Goal: Task Accomplishment & Management: Manage account settings

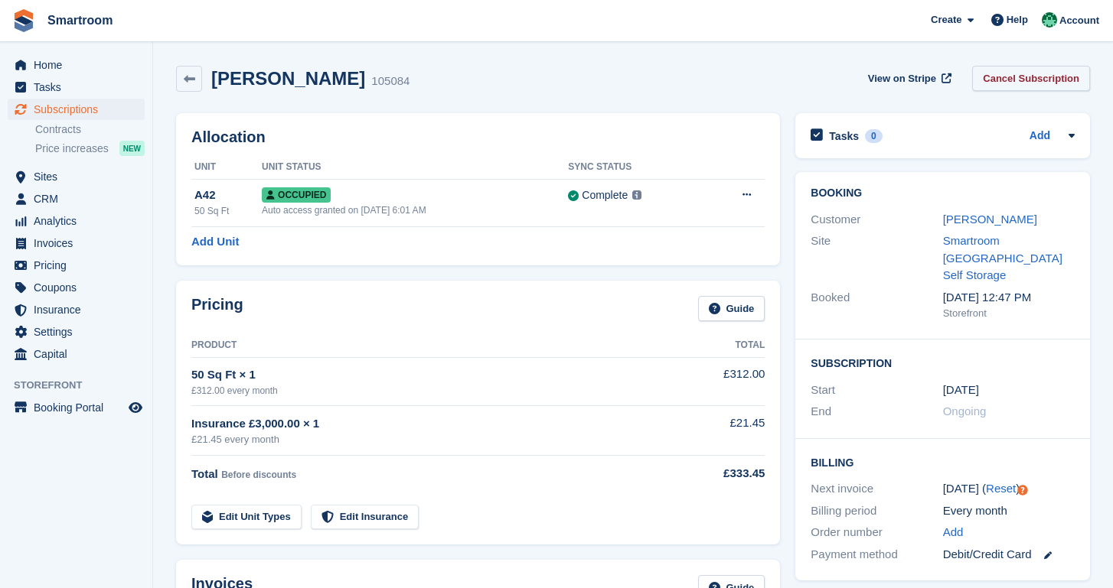
click at [997, 74] on link "Cancel Subscription" at bounding box center [1031, 78] width 118 height 25
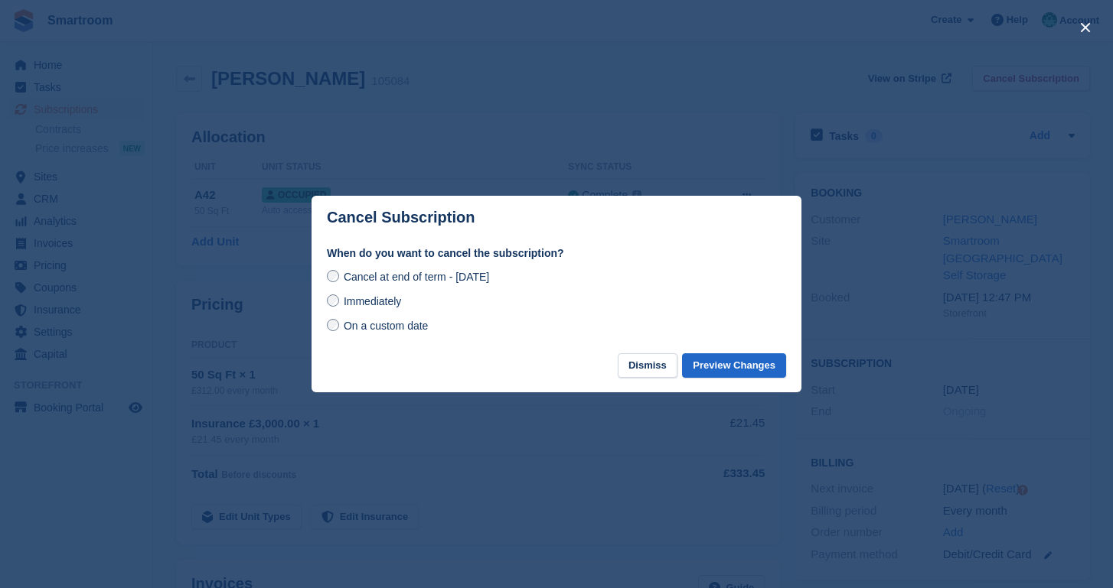
click at [395, 328] on span "On a custom date" at bounding box center [386, 326] width 85 height 12
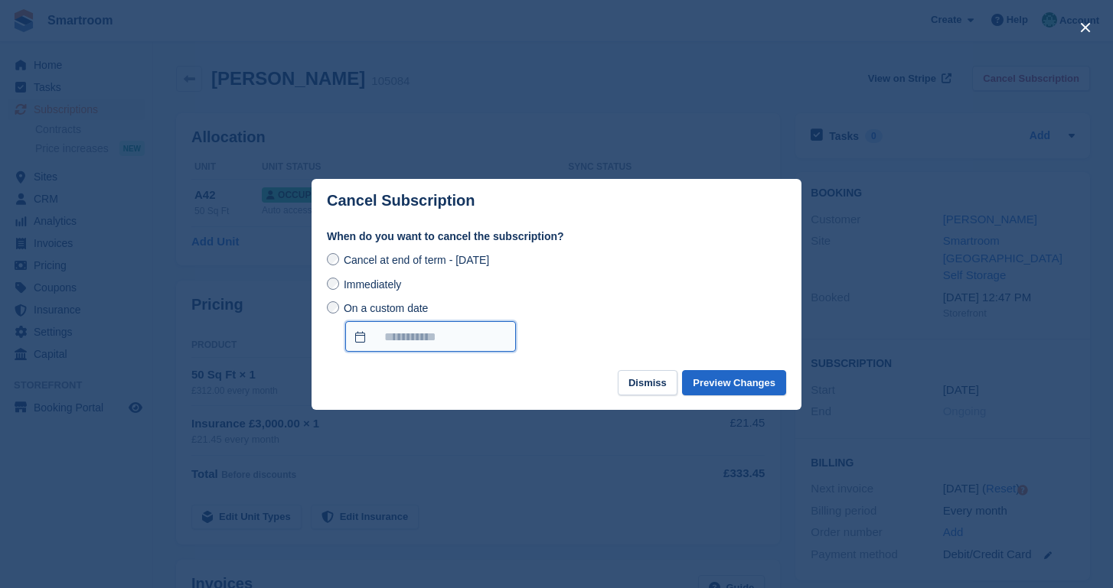
click at [442, 332] on input "On a custom date" at bounding box center [430, 336] width 171 height 31
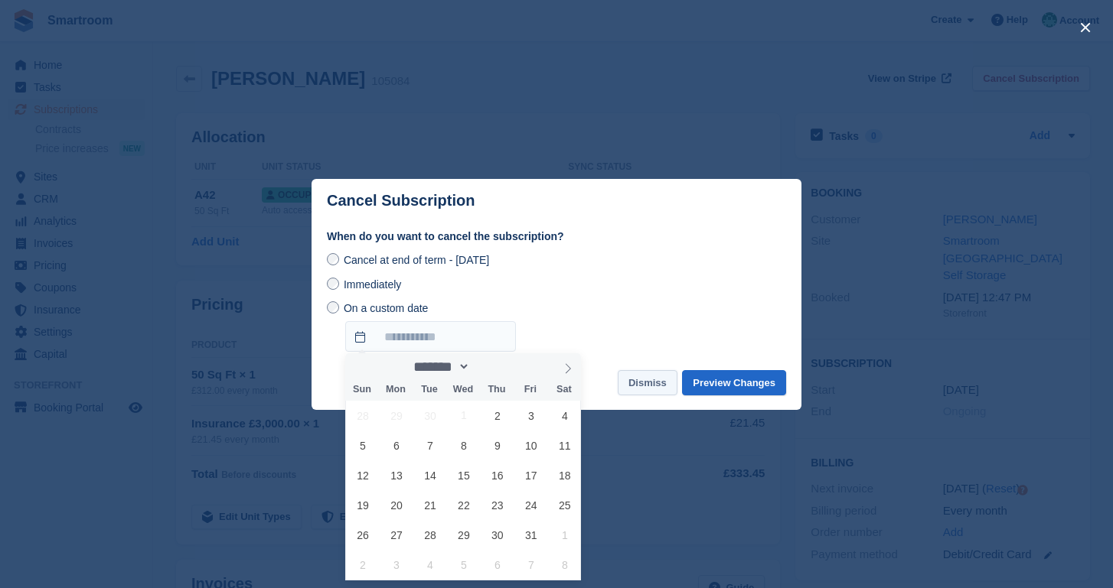
click at [637, 373] on button "Dismiss" at bounding box center [648, 382] width 60 height 25
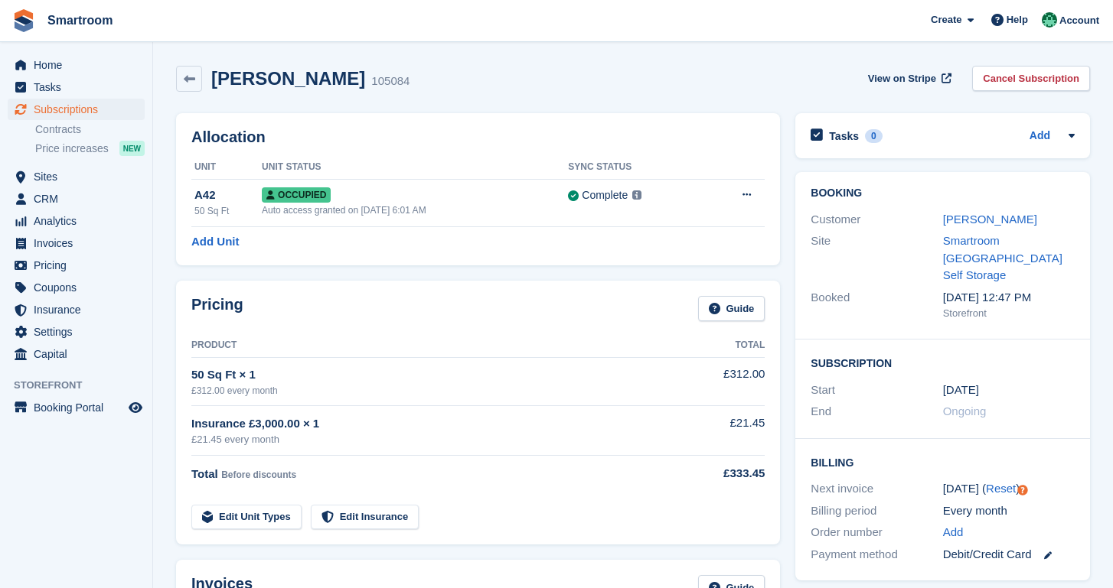
click at [1002, 64] on div "Serena LeMand 105084 View on Stripe Cancel Subscription" at bounding box center [632, 81] width 929 height 47
click at [999, 78] on link "Cancel Subscription" at bounding box center [1031, 78] width 118 height 25
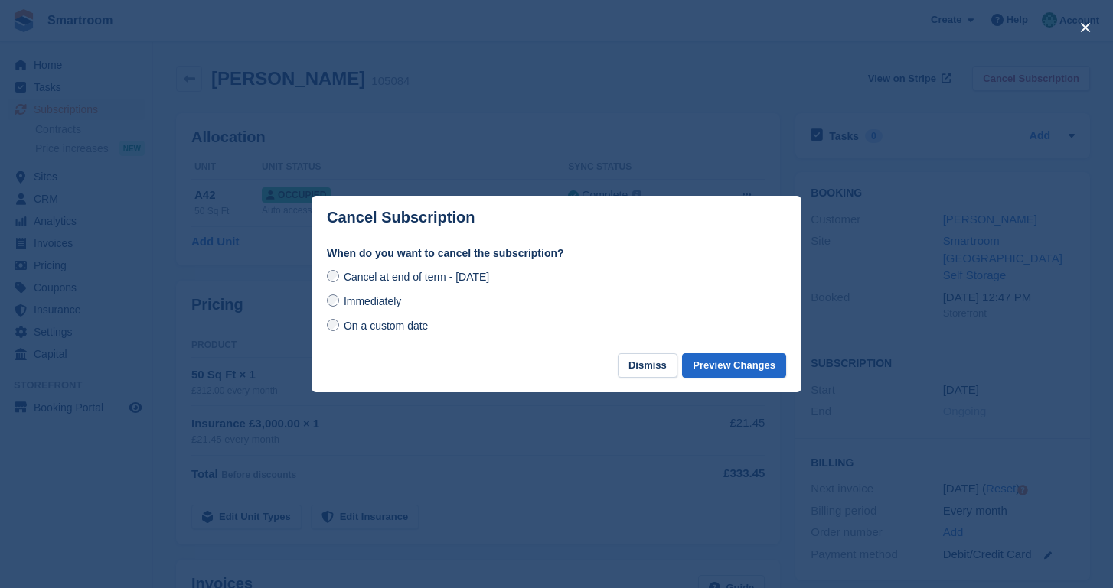
click at [419, 327] on span "On a custom date" at bounding box center [386, 326] width 85 height 12
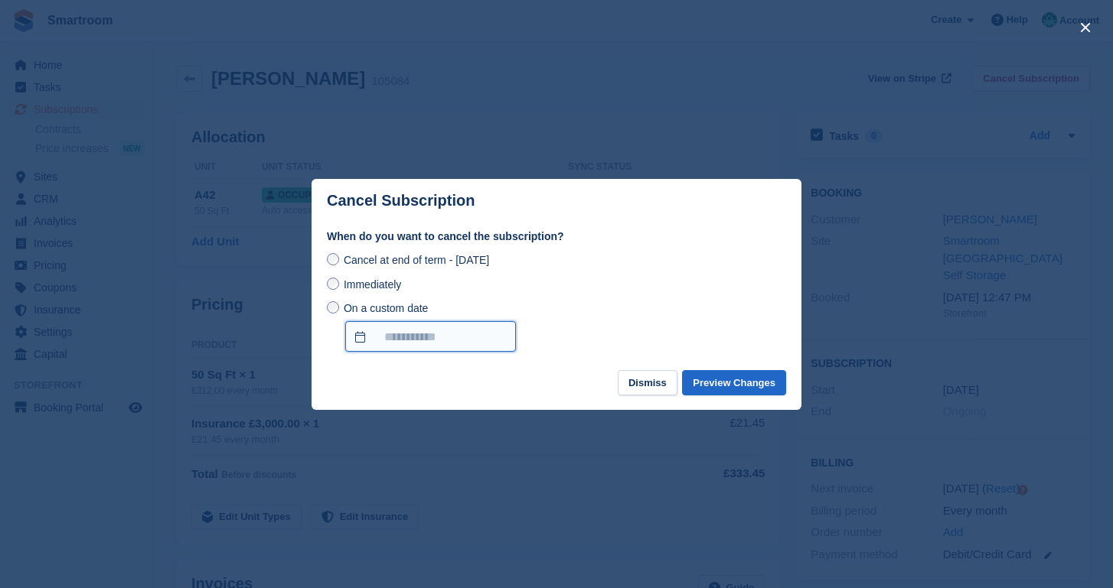
click at [429, 339] on input "On a custom date" at bounding box center [430, 336] width 171 height 31
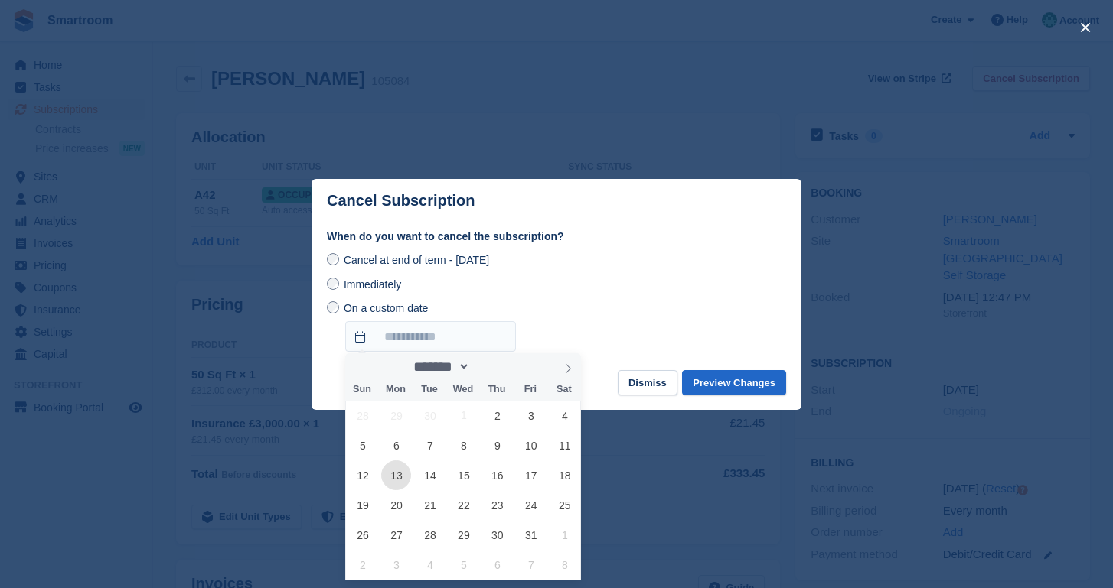
click at [406, 484] on span "13" at bounding box center [396, 476] width 30 height 30
type input "**********"
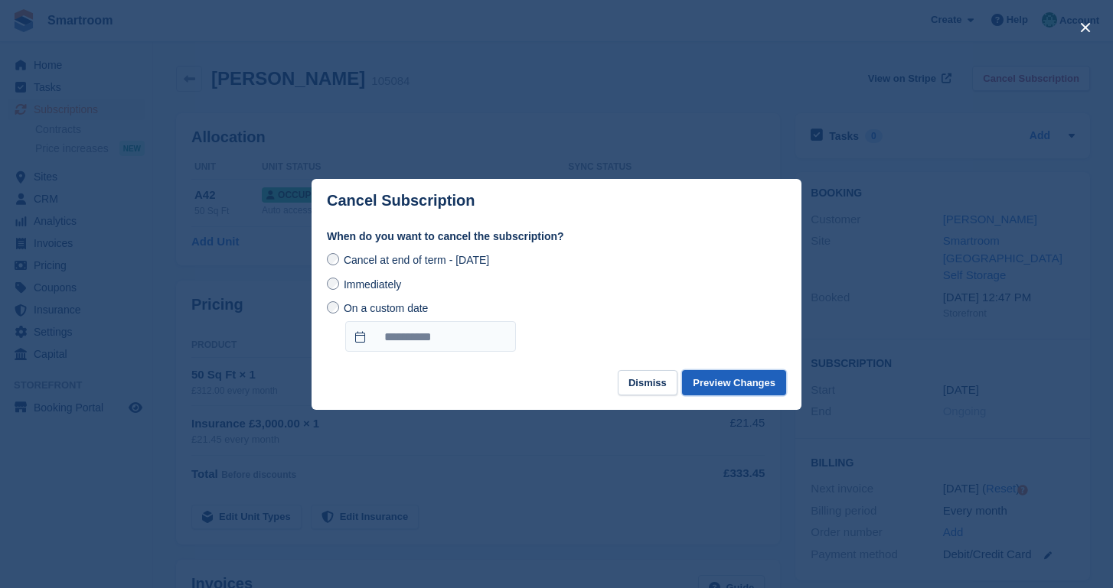
click at [755, 390] on button "Preview Changes" at bounding box center [734, 382] width 104 height 25
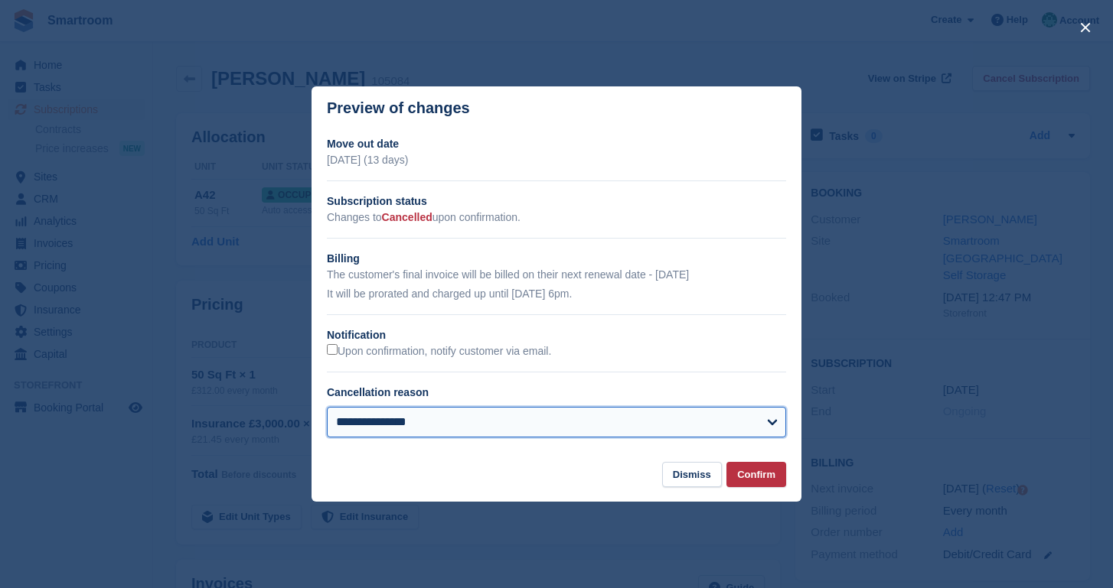
click at [327, 407] on select "**********" at bounding box center [556, 422] width 459 height 31
select select "**********"
click option "**********" at bounding box center [0, 0] width 0 height 0
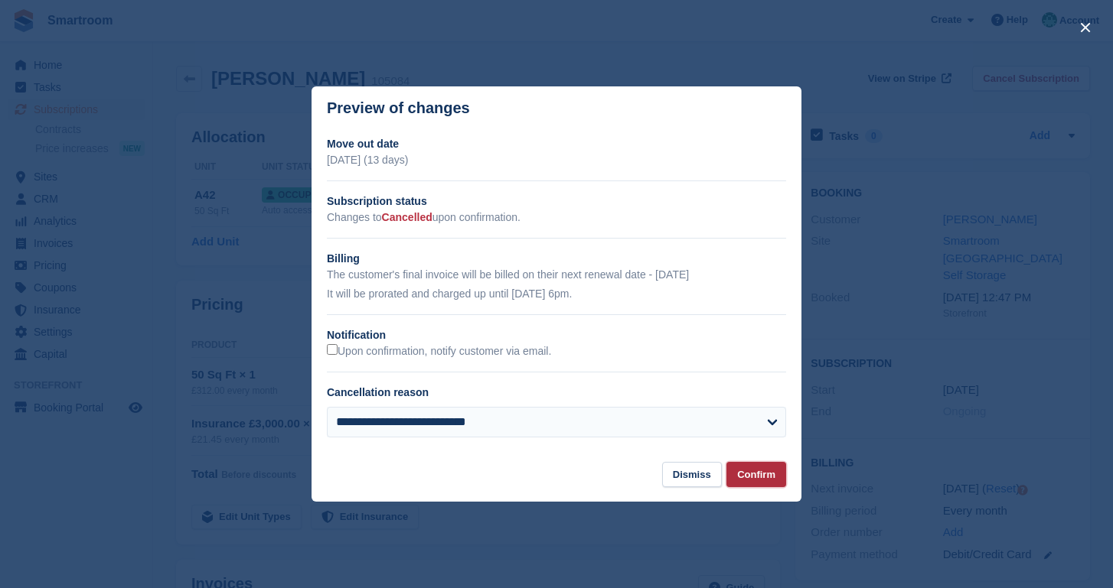
click at [768, 478] on button "Confirm" at bounding box center [756, 474] width 60 height 25
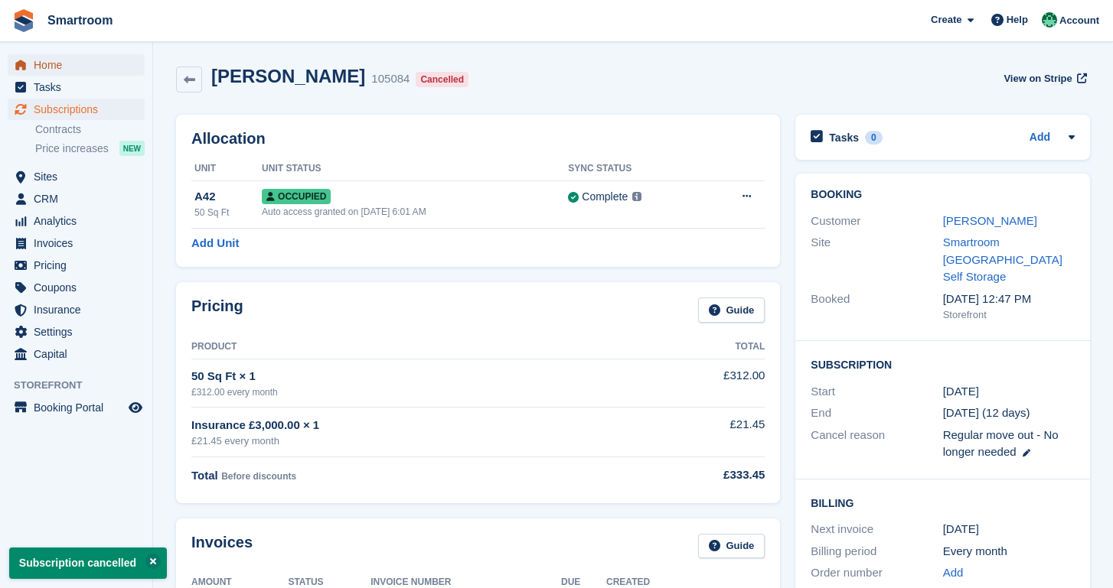
click at [65, 65] on span "Home" at bounding box center [80, 64] width 92 height 21
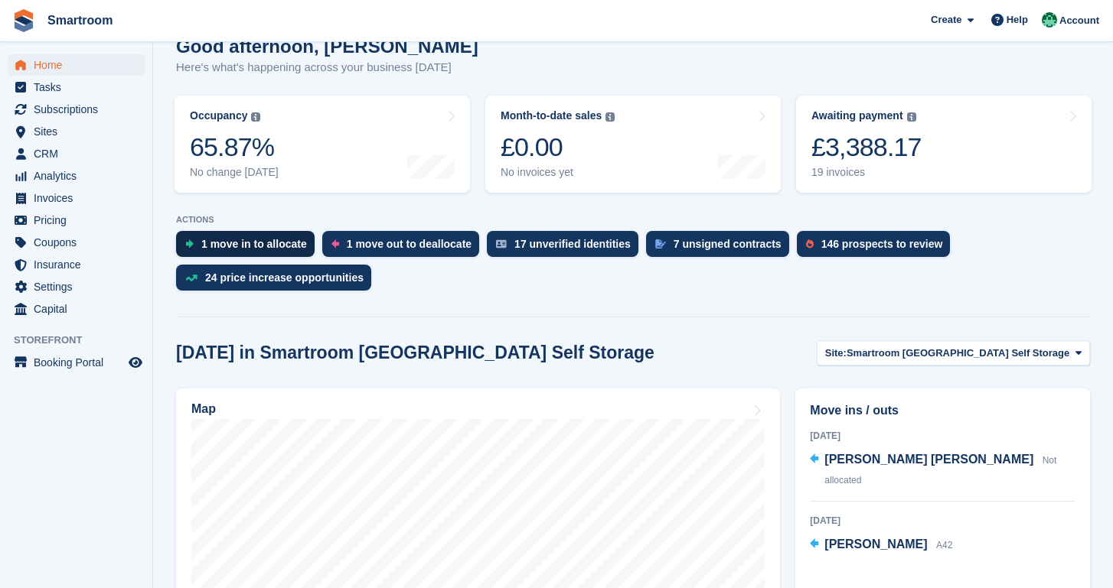
click at [230, 241] on div "1 move in to allocate" at bounding box center [254, 244] width 106 height 12
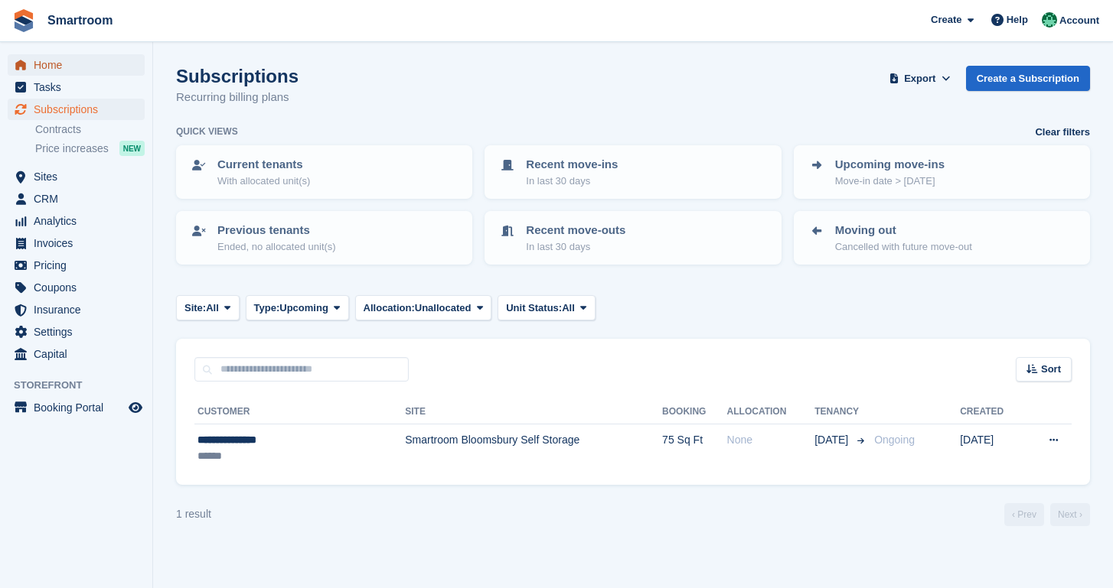
click at [44, 57] on span "Home" at bounding box center [80, 64] width 92 height 21
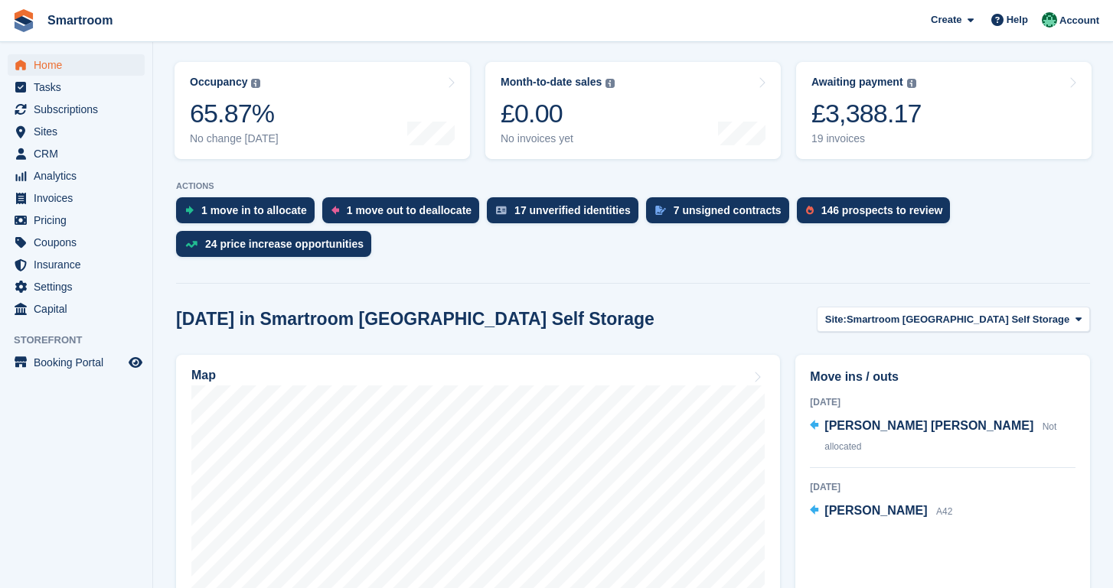
scroll to position [349, 0]
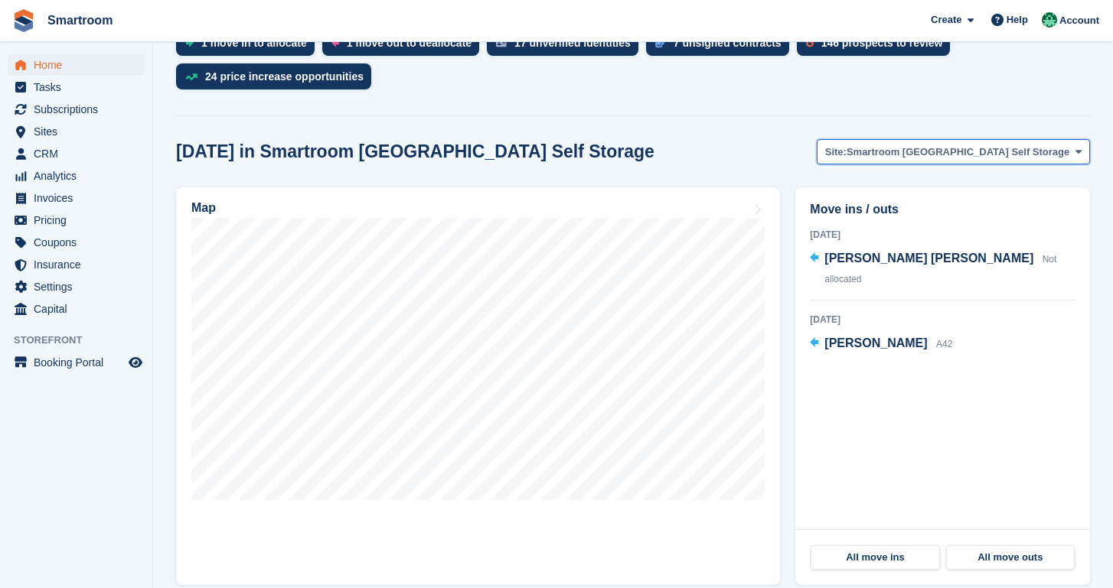
click at [983, 154] on span "Smartroom [GEOGRAPHIC_DATA] Self Storage" at bounding box center [957, 152] width 223 height 15
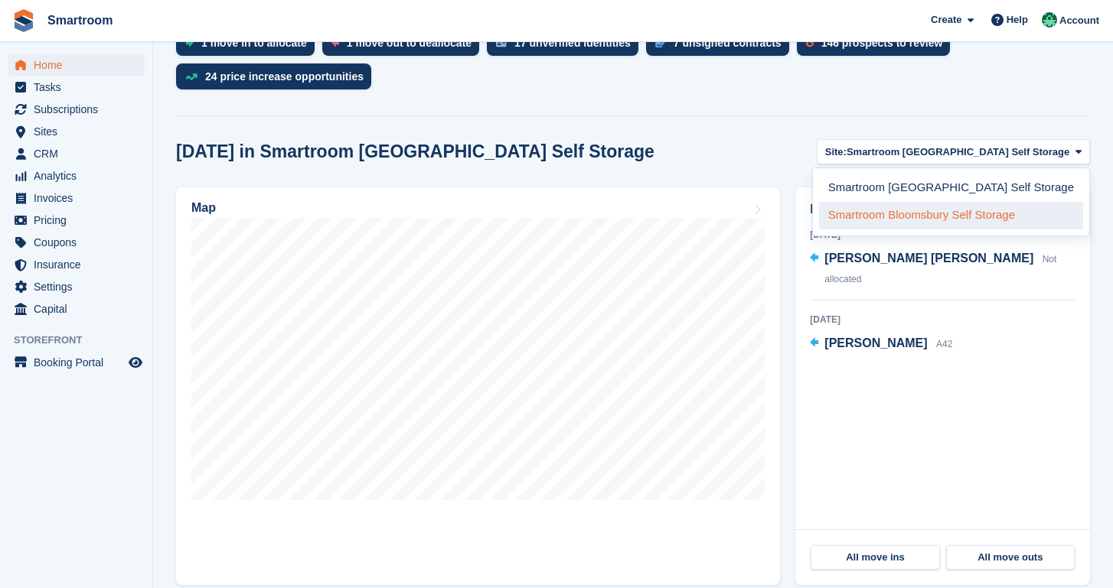
click at [944, 219] on link "Smartroom Bloomsbury Self Storage" at bounding box center [951, 216] width 264 height 28
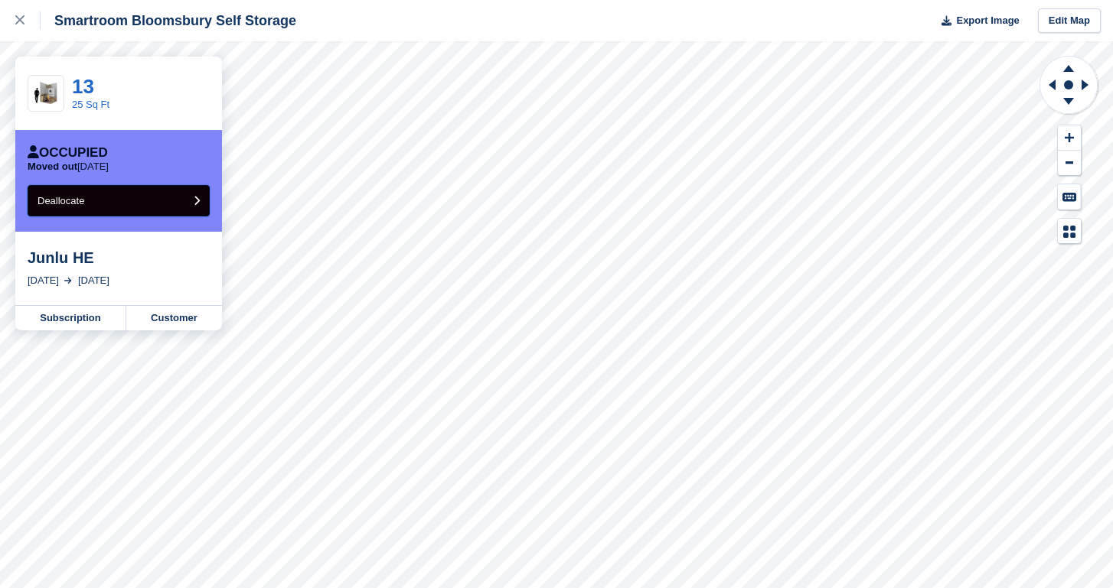
click at [99, 212] on button "Deallocate" at bounding box center [119, 200] width 182 height 31
